Goal: Find specific page/section: Find specific page/section

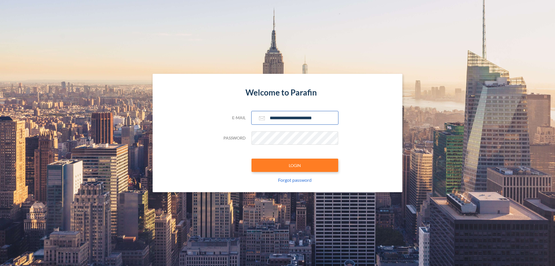
type input "**********"
click at [295, 165] on button "LOGIN" at bounding box center [295, 165] width 87 height 13
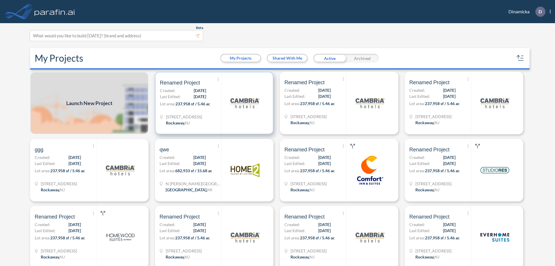
scroll to position [1, 0]
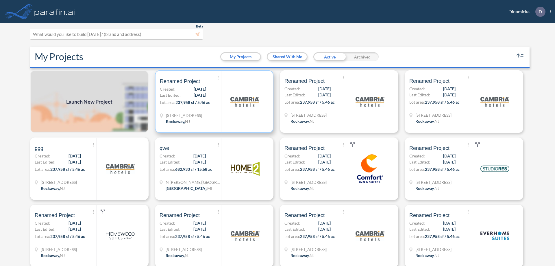
click at [213, 102] on p "Lot area: 237,958 sf / 5.46 ac" at bounding box center [190, 103] width 61 height 8
